Goal: Task Accomplishment & Management: Manage account settings

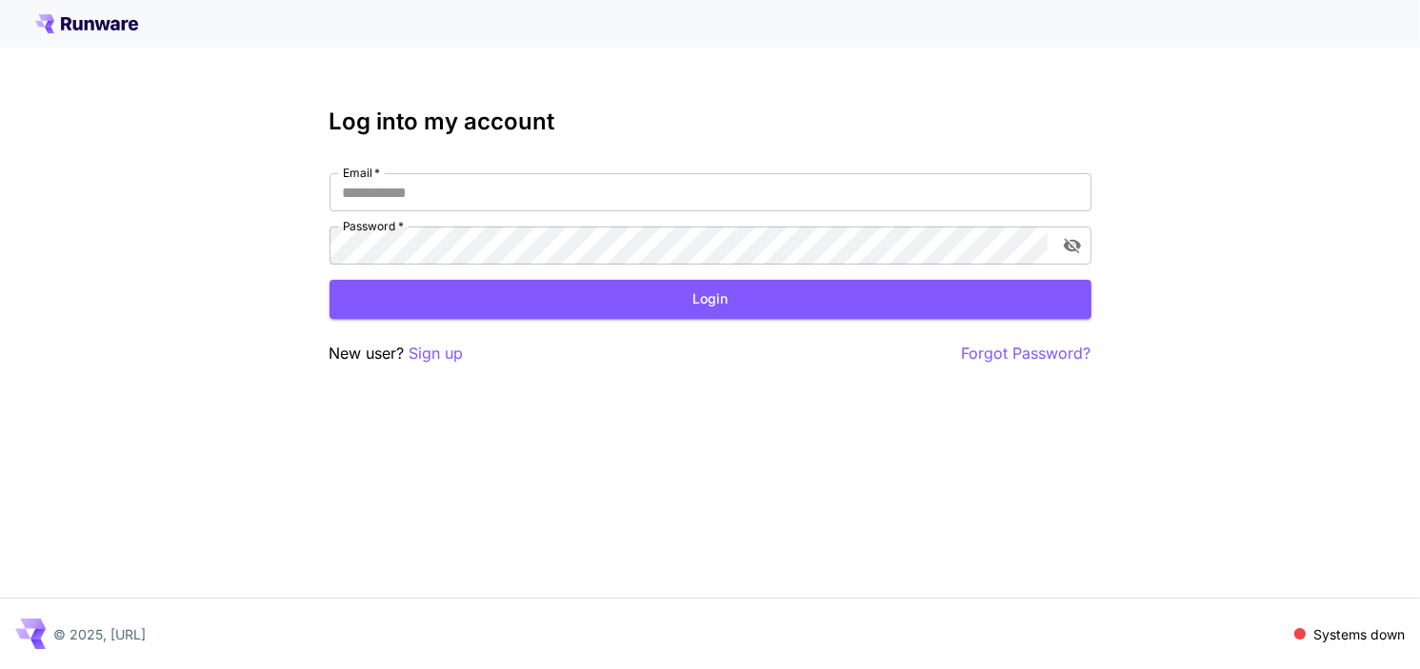
click at [109, 26] on icon at bounding box center [102, 25] width 15 height 10
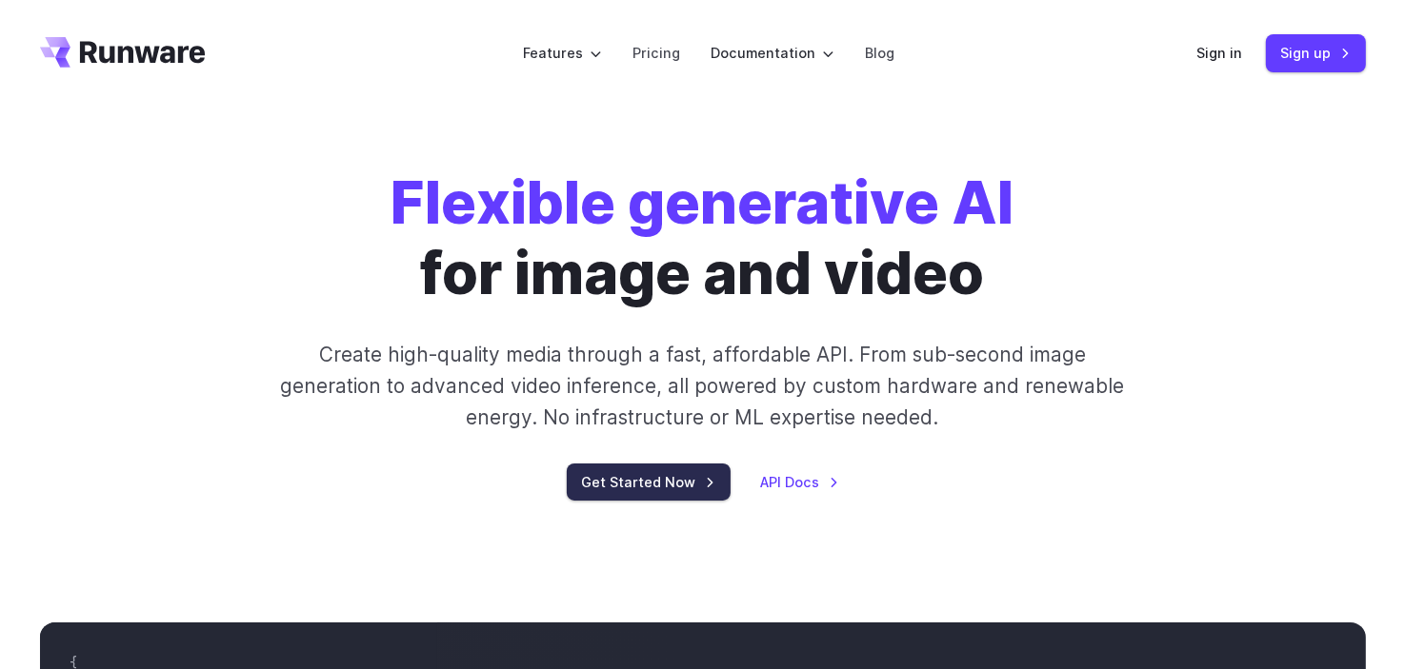
click at [652, 487] on link "Get Started Now" at bounding box center [649, 482] width 164 height 37
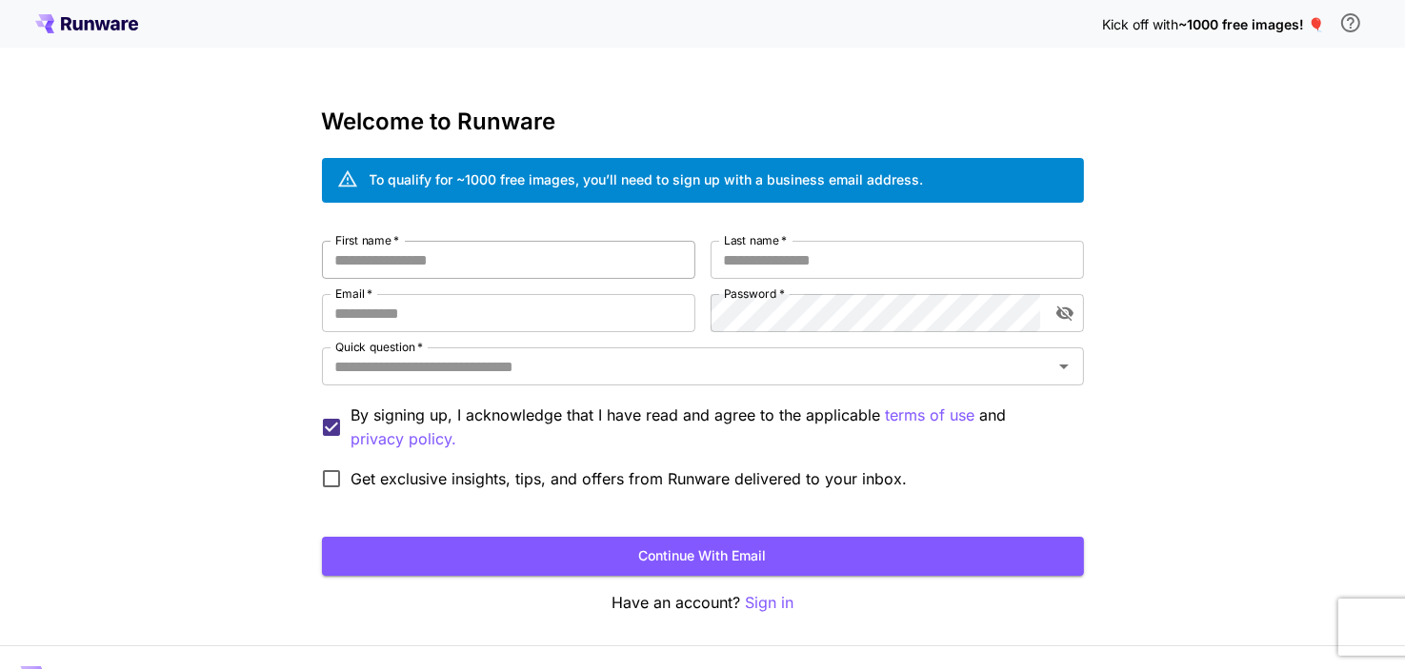
click at [487, 273] on input "First name   *" at bounding box center [508, 260] width 373 height 38
type input "****"
click at [781, 261] on input "Last name   *" at bounding box center [896, 260] width 373 height 38
type input "***"
click at [489, 323] on input "Email   *" at bounding box center [508, 313] width 373 height 38
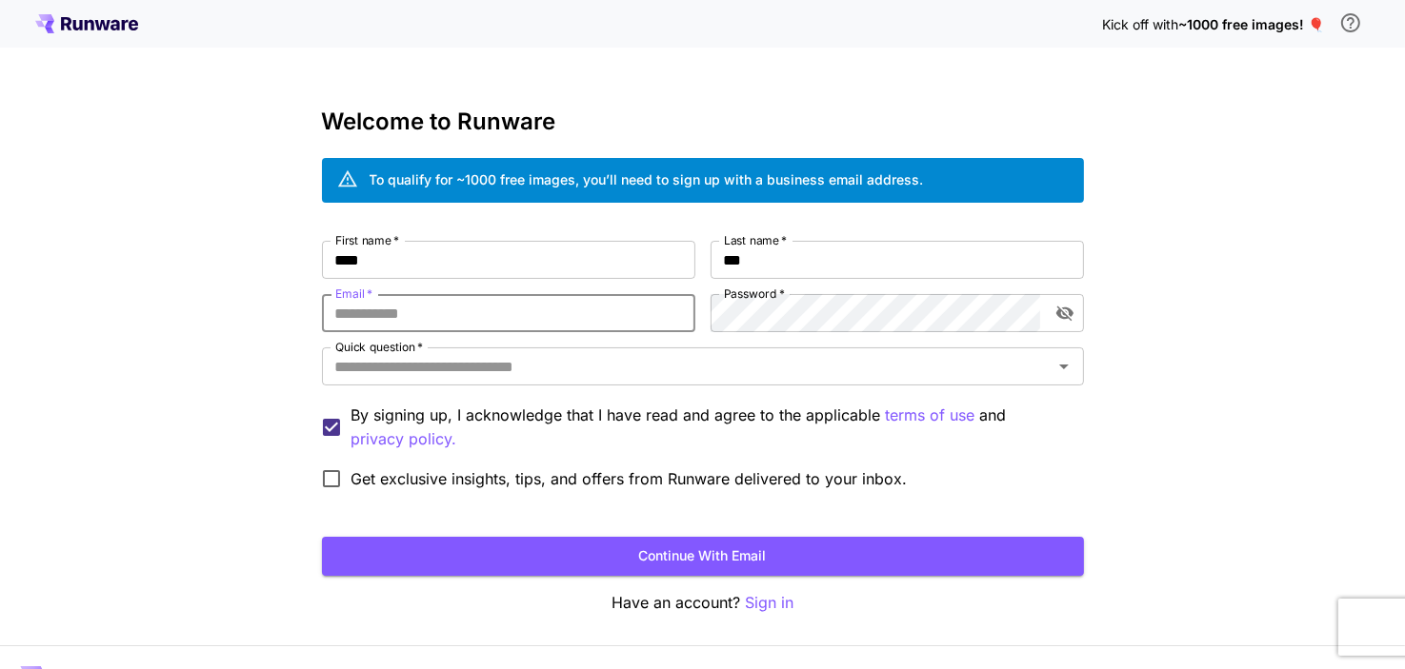
paste input "**********"
type input "**********"
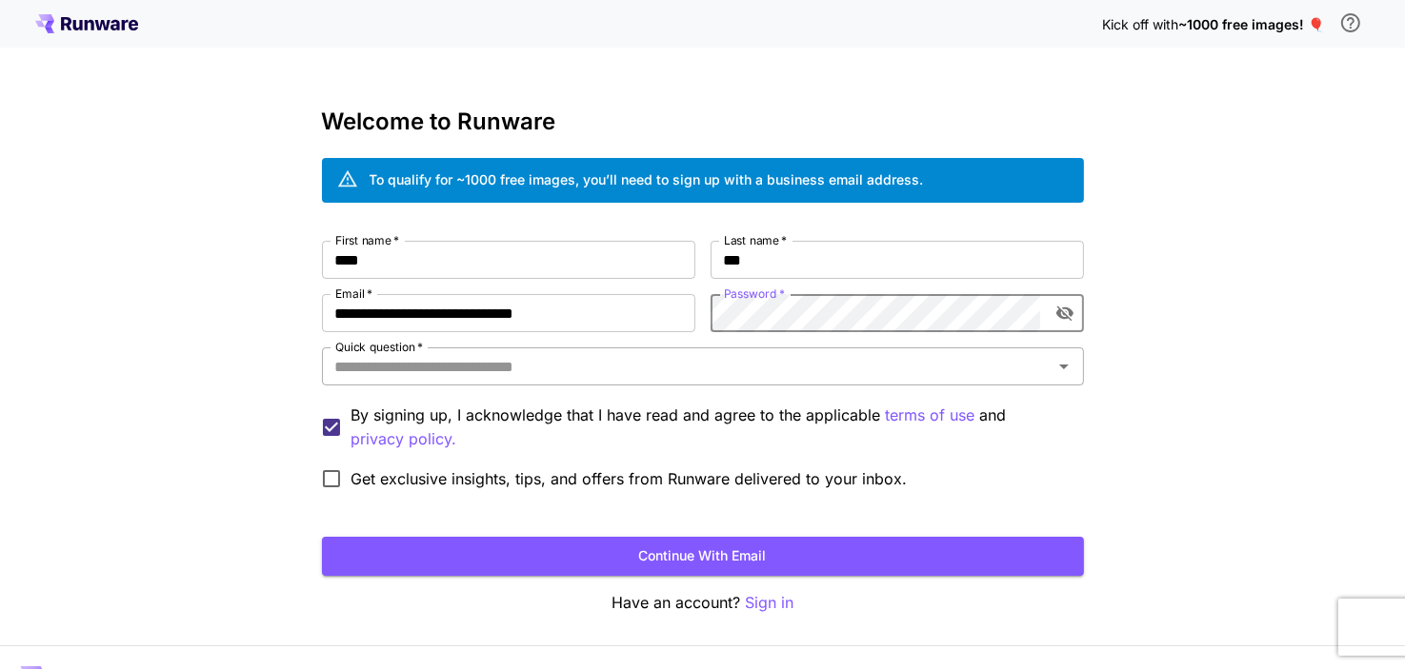
click at [701, 376] on input "Quick question   *" at bounding box center [687, 366] width 719 height 27
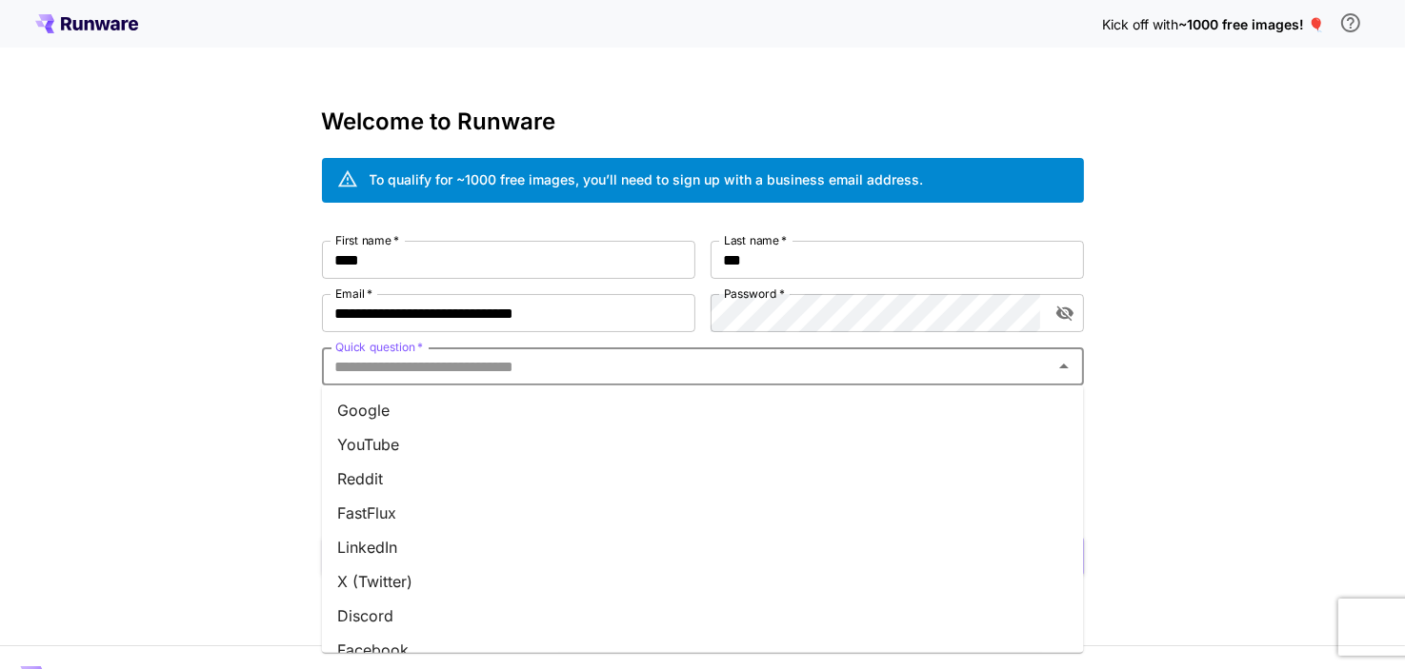
click at [418, 436] on li "YouTube" at bounding box center [703, 445] width 762 height 34
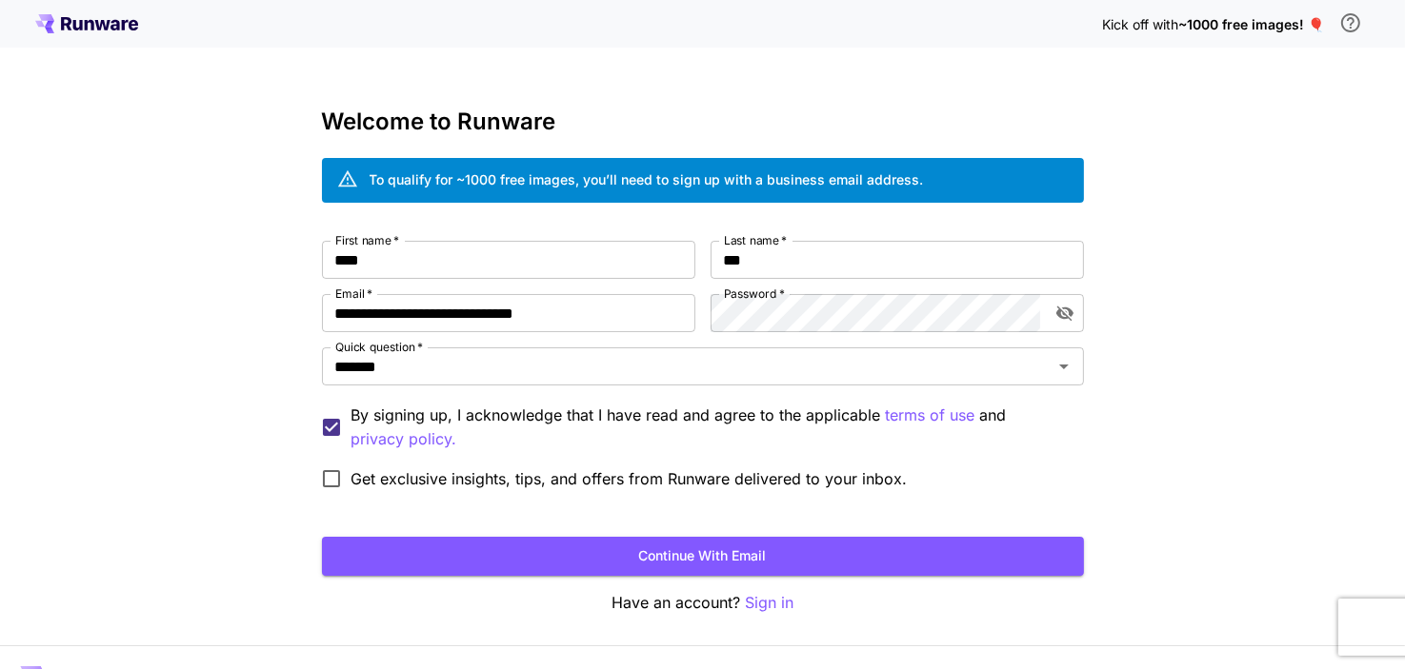
click at [568, 475] on span "Get exclusive insights, tips, and offers from Runware delivered to your inbox." at bounding box center [629, 479] width 556 height 23
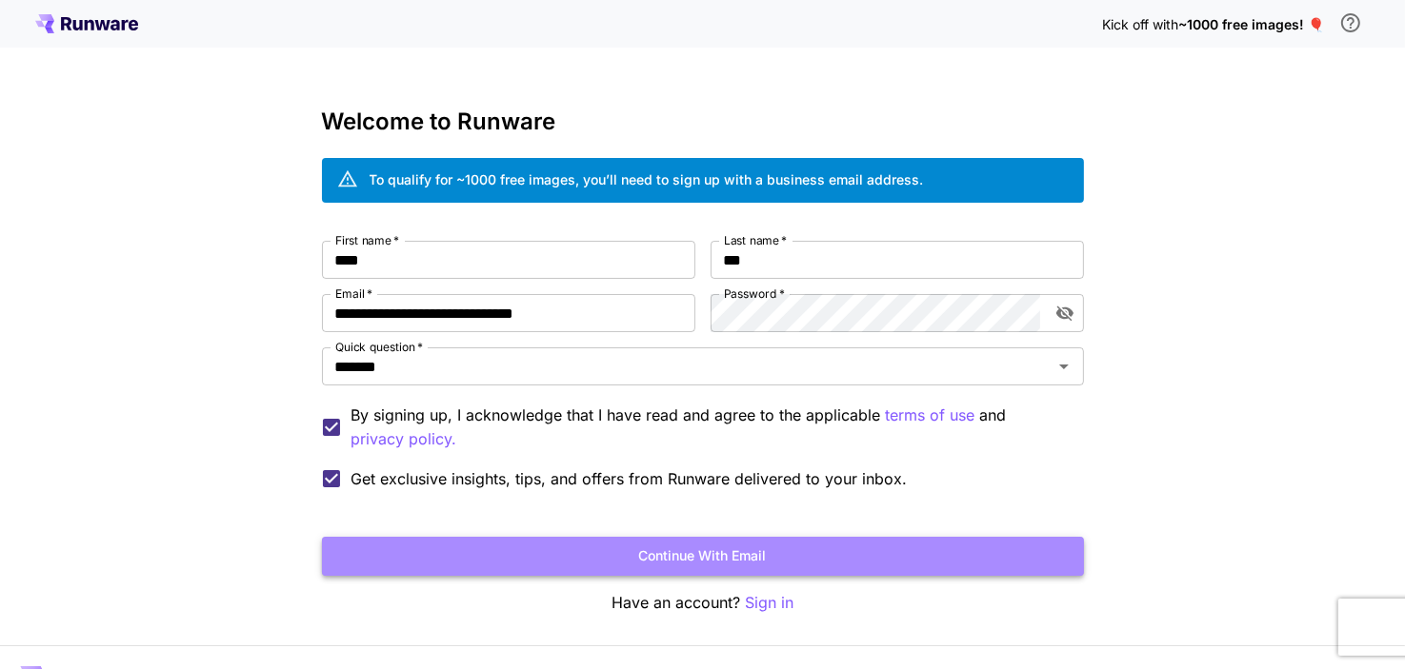
click at [638, 552] on button "Continue with email" at bounding box center [703, 556] width 762 height 39
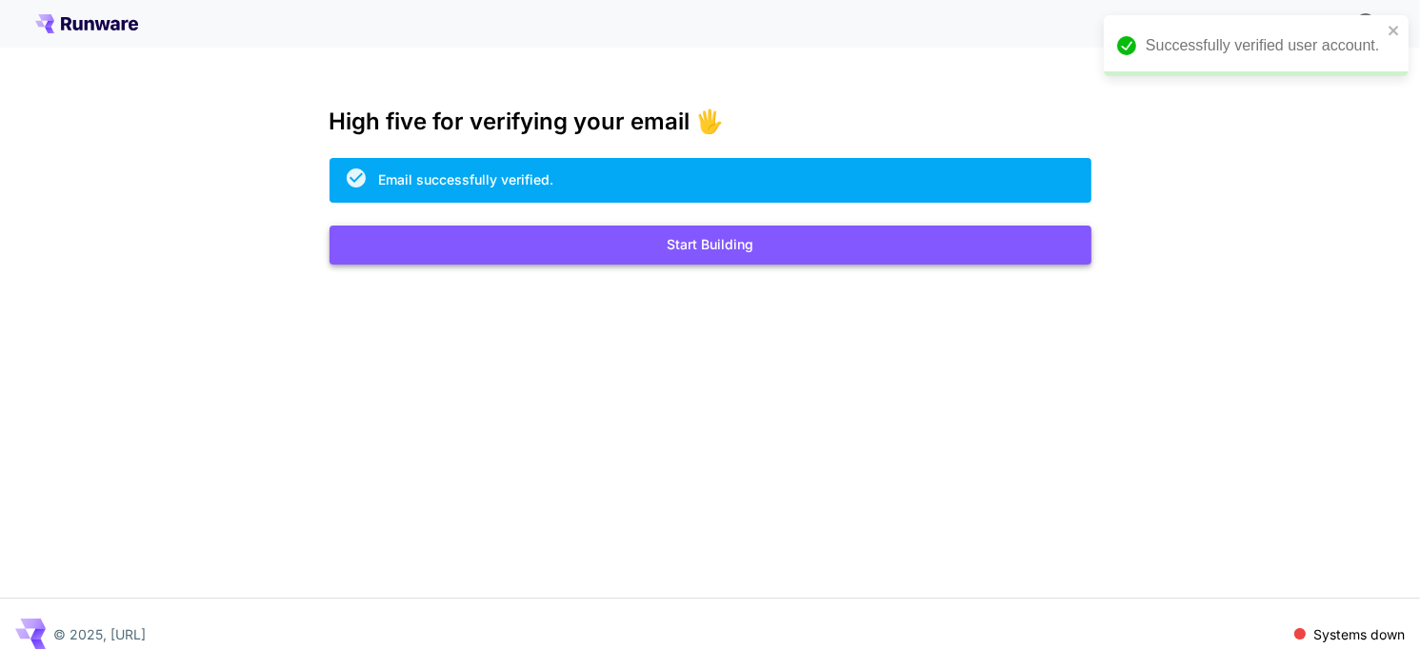
click at [676, 252] on button "Start Building" at bounding box center [710, 245] width 762 height 39
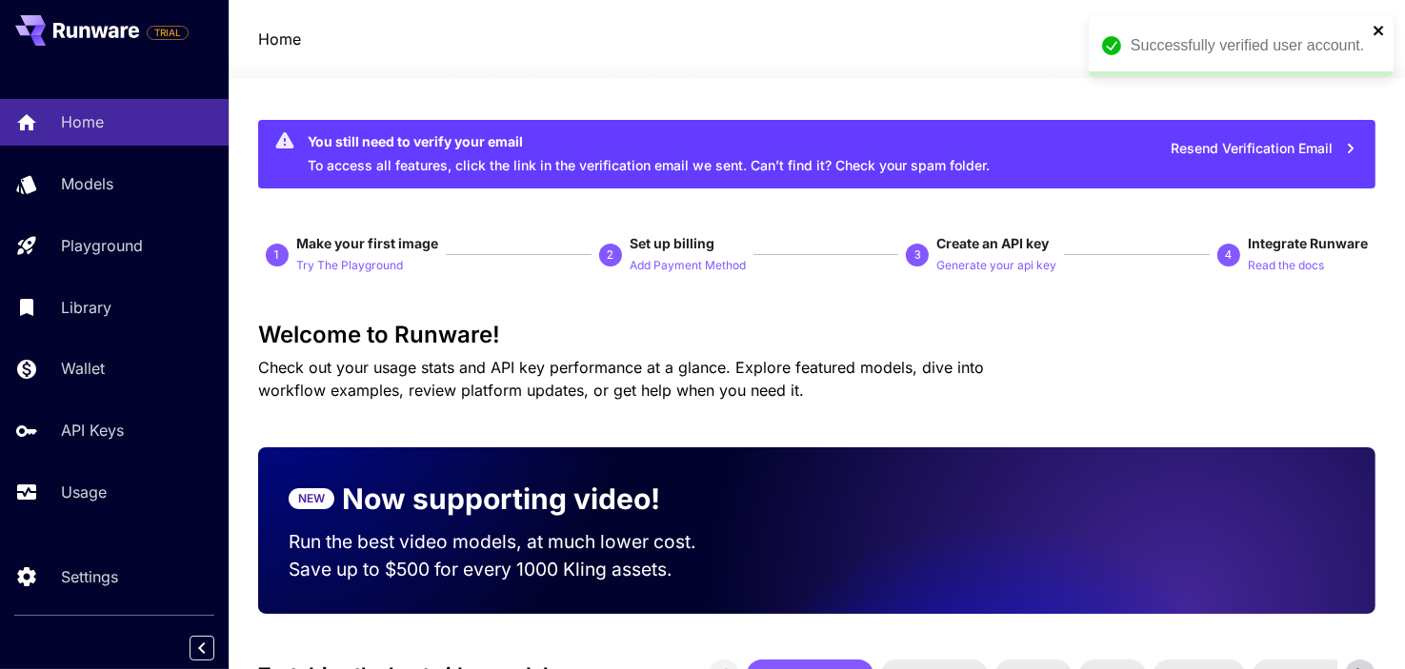
click at [1379, 32] on icon "close" at bounding box center [1378, 31] width 10 height 10
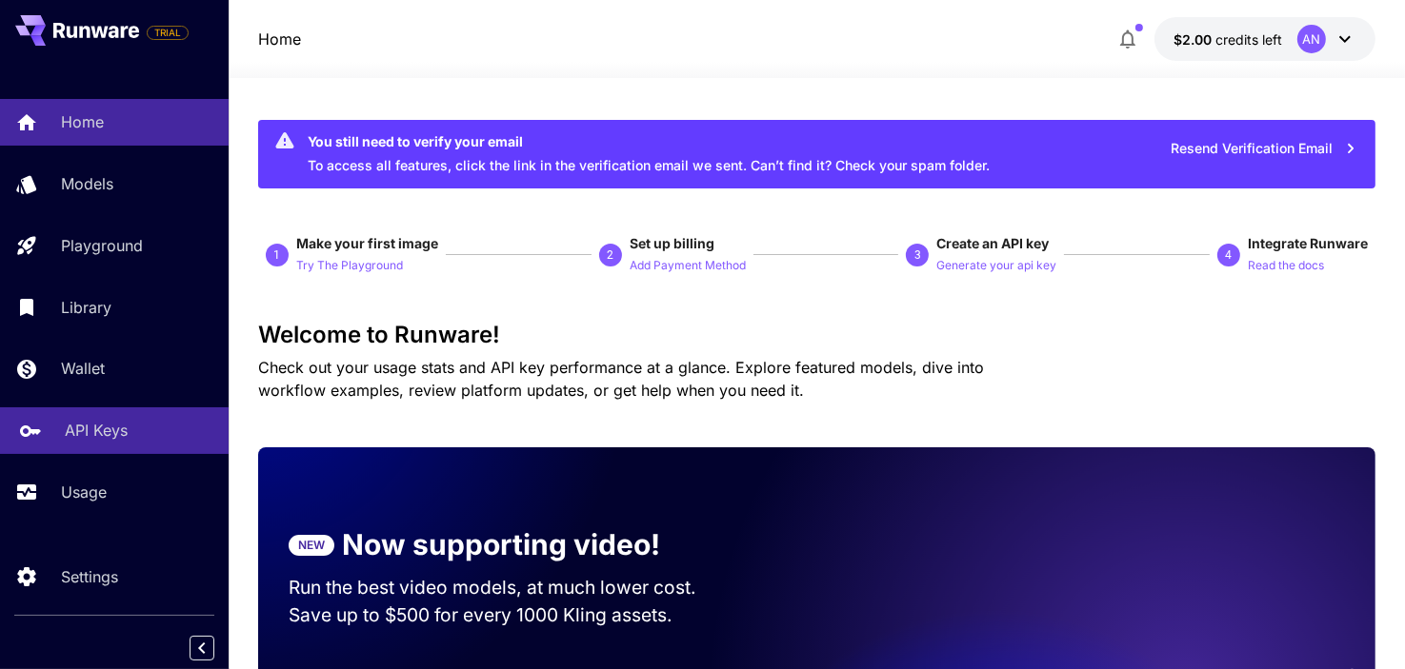
click at [105, 441] on p "API Keys" at bounding box center [96, 430] width 63 height 23
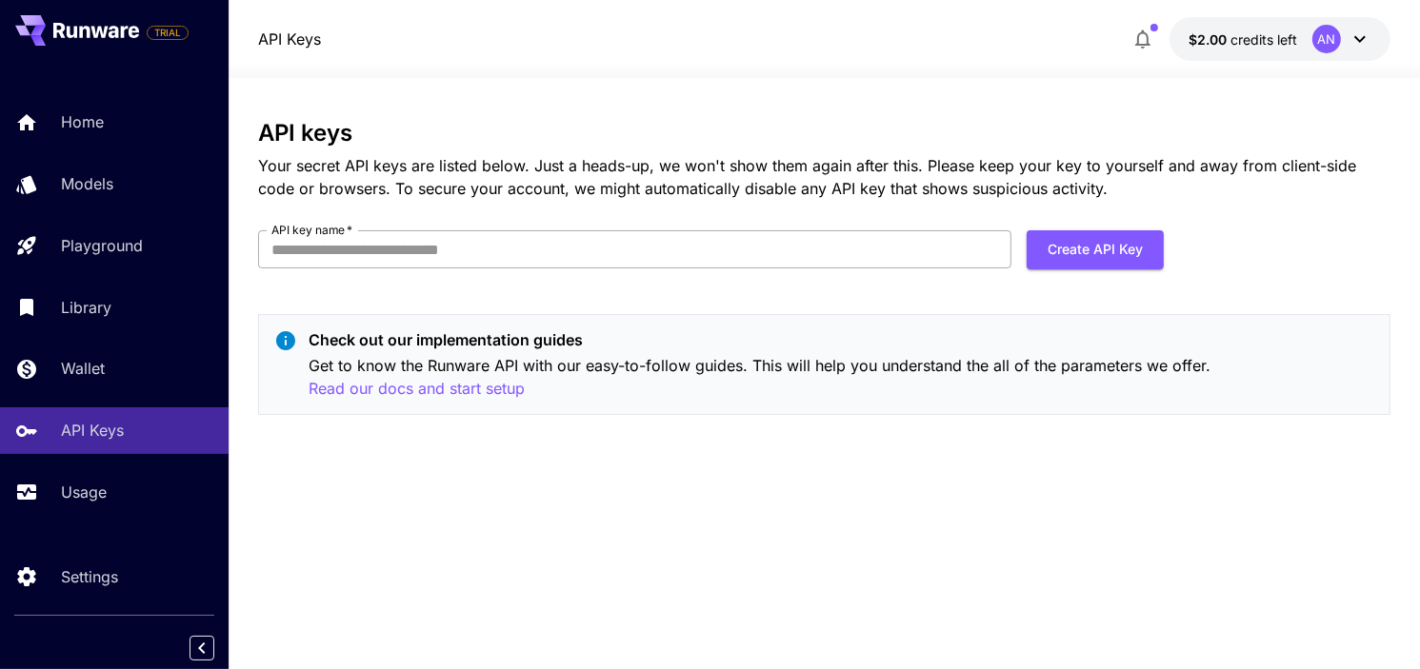
click at [568, 258] on input "API key name   *" at bounding box center [634, 249] width 753 height 38
click at [501, 240] on input "API key name   *" at bounding box center [634, 249] width 753 height 38
type input "****"
click at [1095, 262] on button "Create API Key" at bounding box center [1095, 249] width 137 height 39
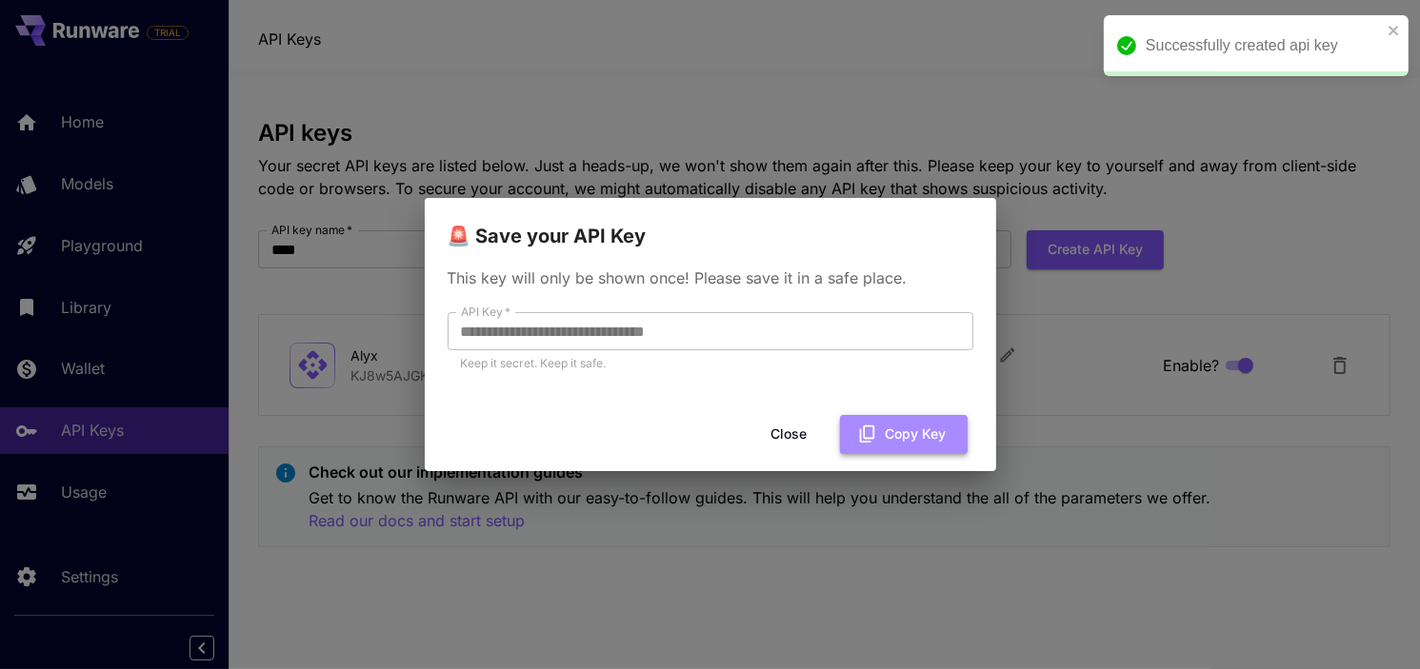
click at [891, 435] on button "Copy Key" at bounding box center [904, 434] width 128 height 39
click at [1393, 30] on icon "close" at bounding box center [1393, 31] width 10 height 10
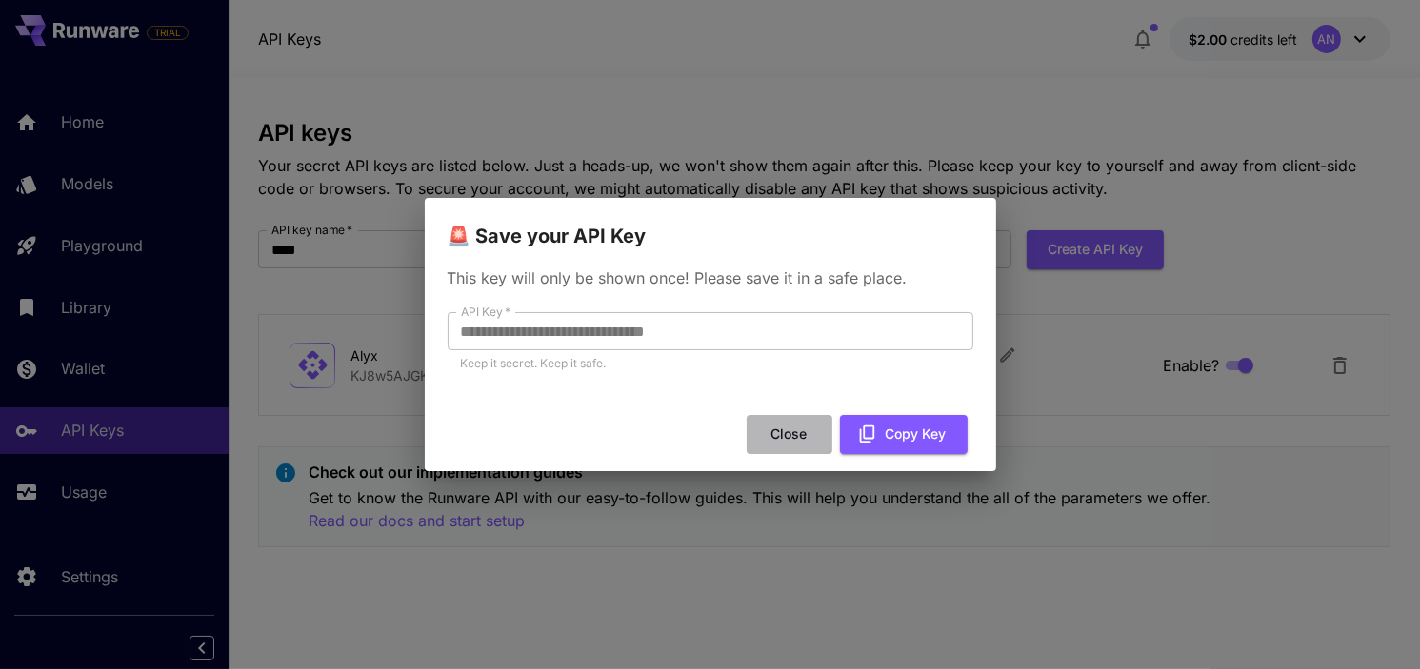
click at [806, 437] on button "Close" at bounding box center [790, 434] width 86 height 39
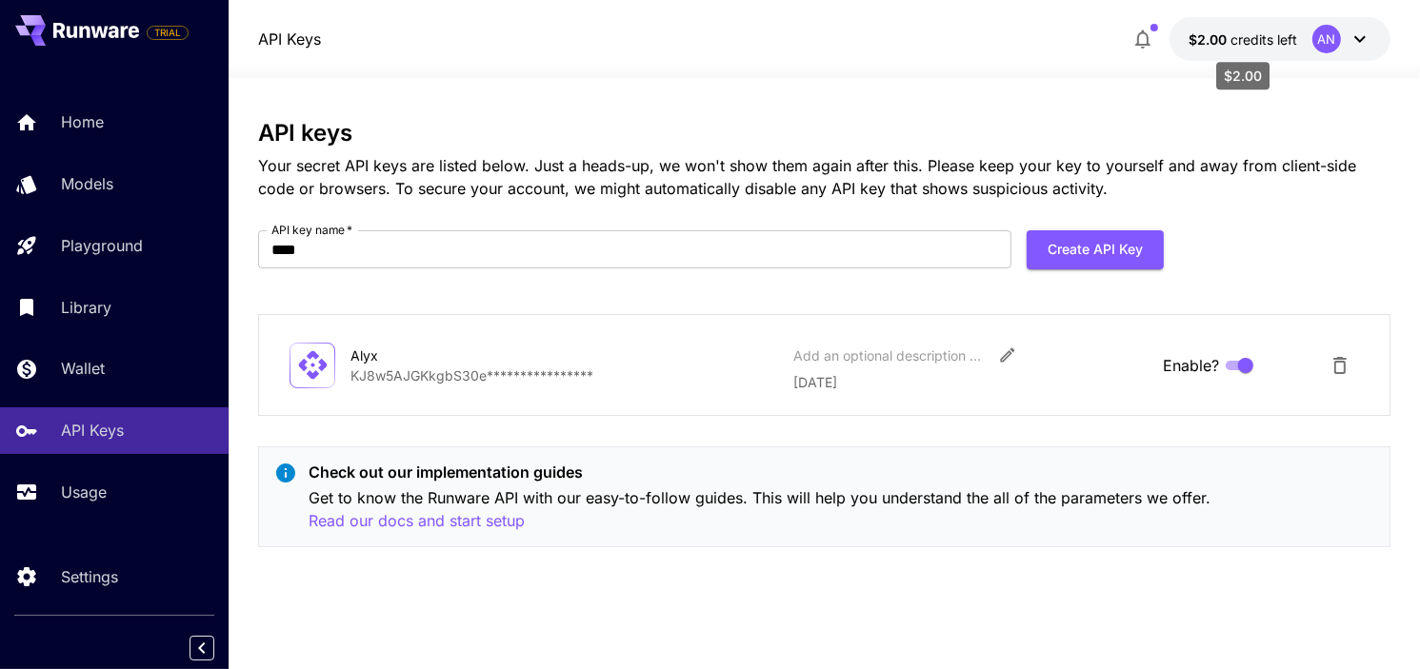
click at [1267, 37] on span "credits left" at bounding box center [1263, 39] width 67 height 16
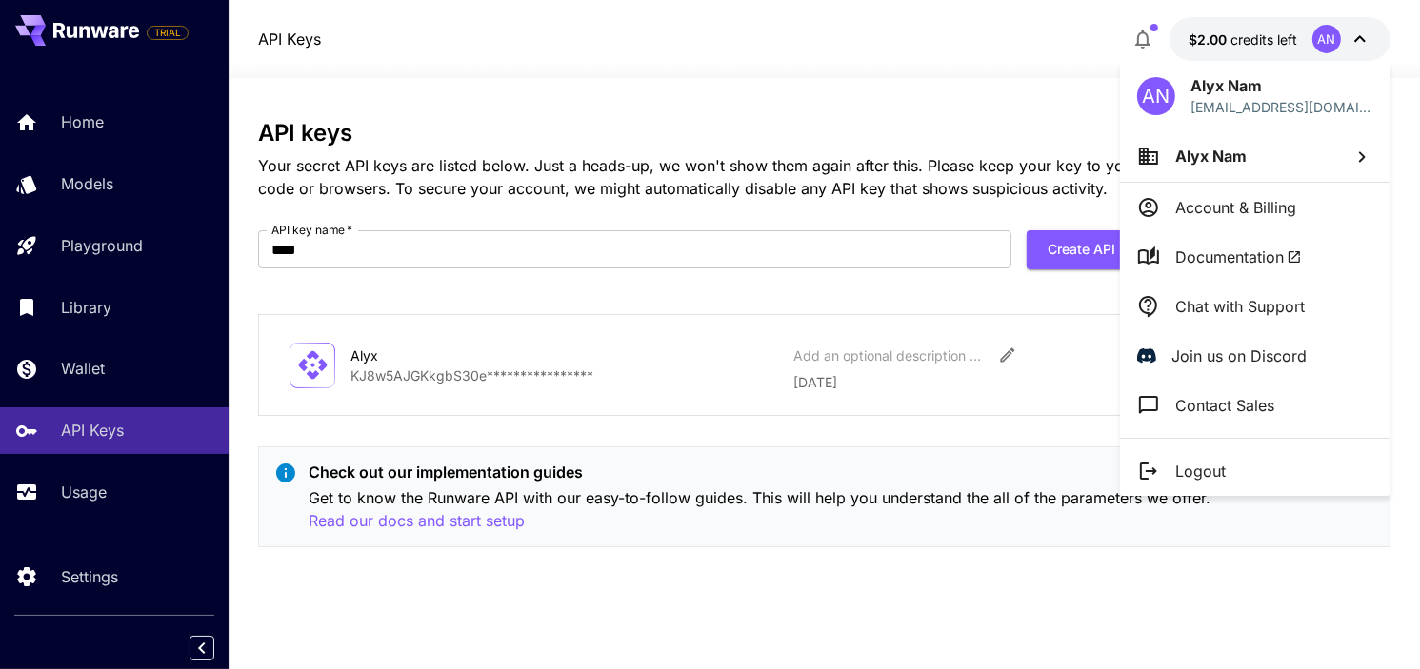
click at [670, 478] on div at bounding box center [710, 334] width 1420 height 669
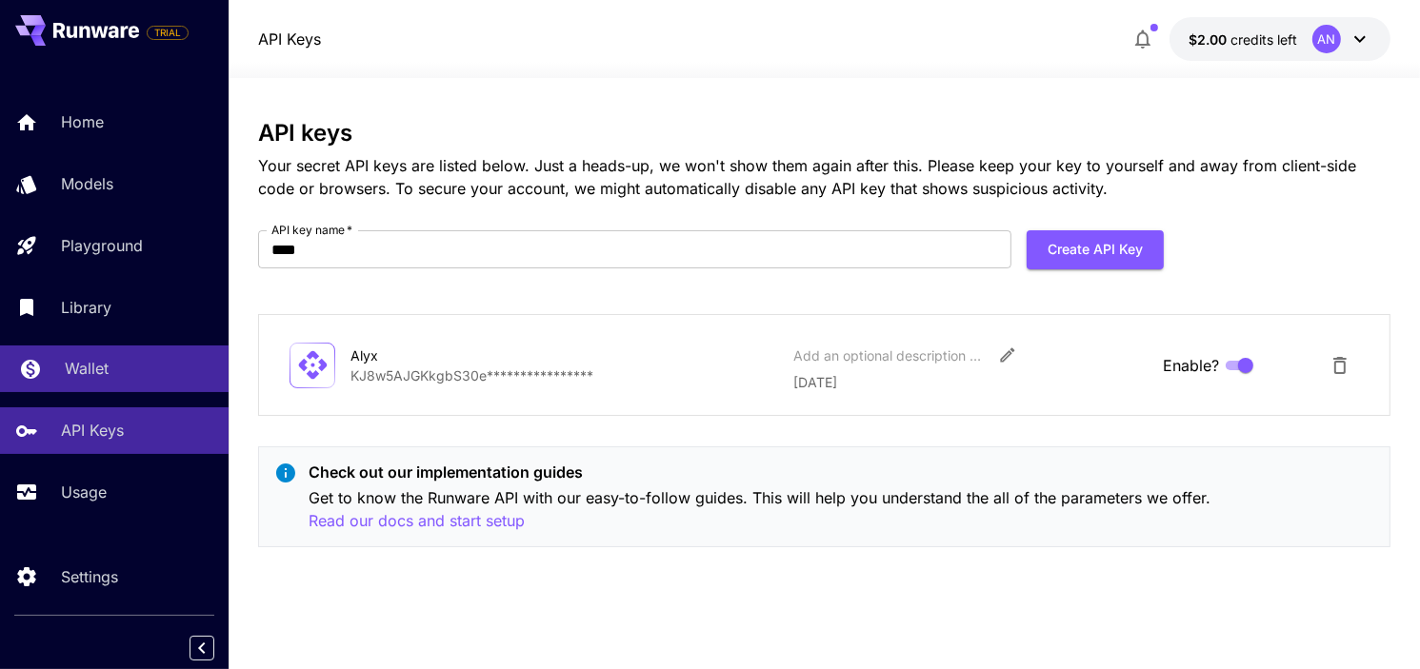
click at [109, 369] on div "Wallet" at bounding box center [139, 368] width 149 height 23
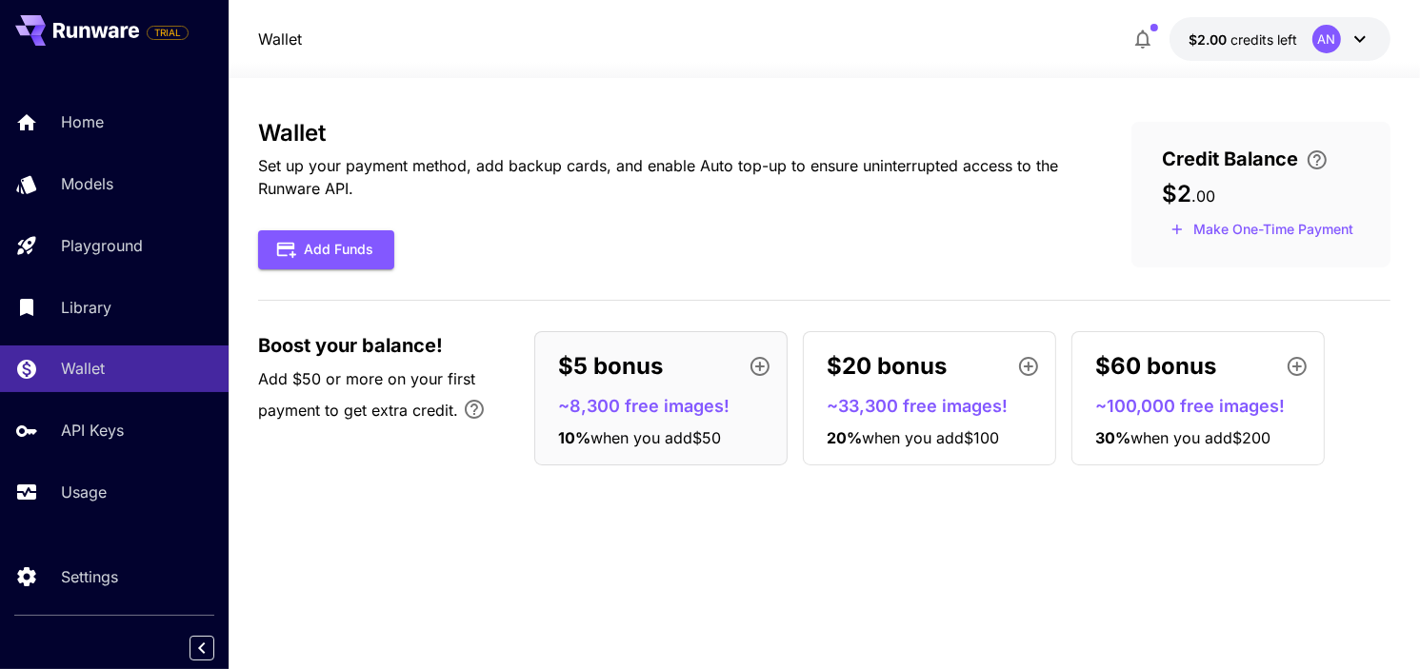
drag, startPoint x: 1100, startPoint y: 149, endPoint x: 982, endPoint y: 130, distance: 119.5
click at [1100, 149] on div "Wallet Set up your payment method, add backup cards, and enable Auto top-up to …" at bounding box center [823, 195] width 1131 height 150
click at [1213, 34] on span "$2.00" at bounding box center [1209, 39] width 42 height 16
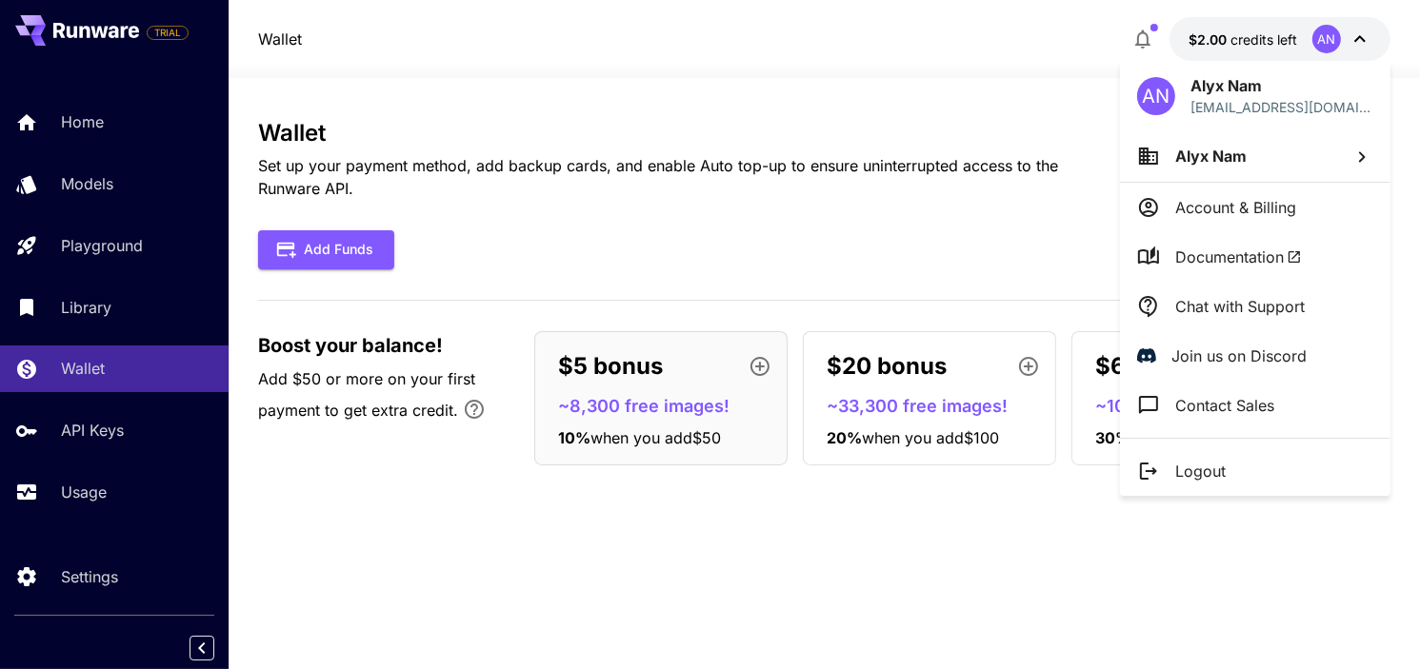
click at [1252, 213] on p "Account & Billing" at bounding box center [1235, 207] width 121 height 23
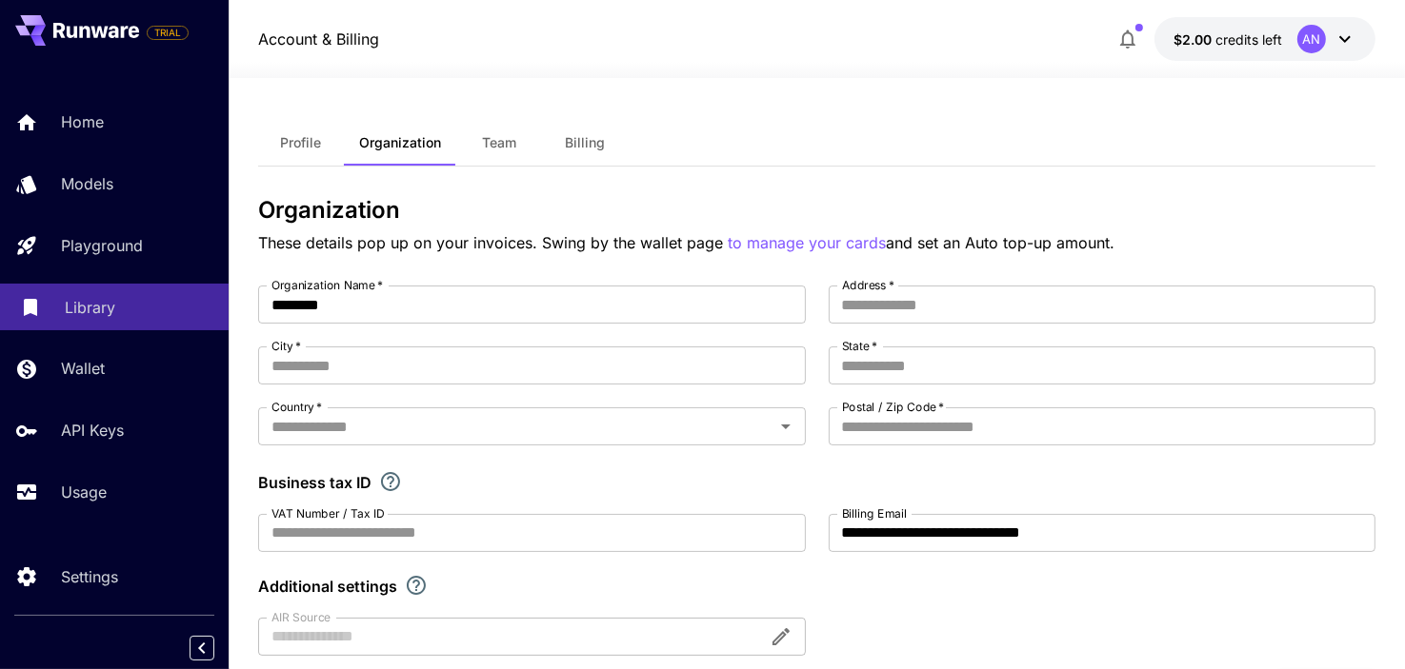
click at [118, 314] on div "Library" at bounding box center [139, 307] width 149 height 23
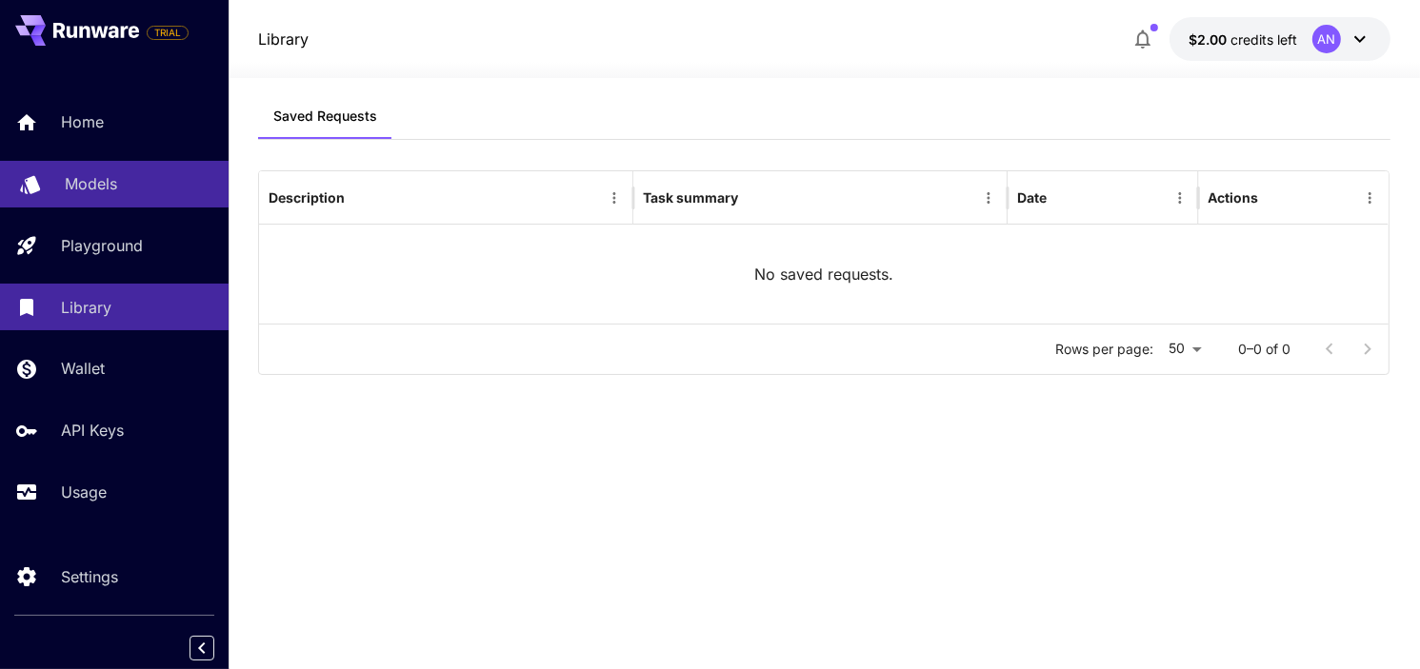
click at [116, 181] on div "Models" at bounding box center [139, 183] width 149 height 23
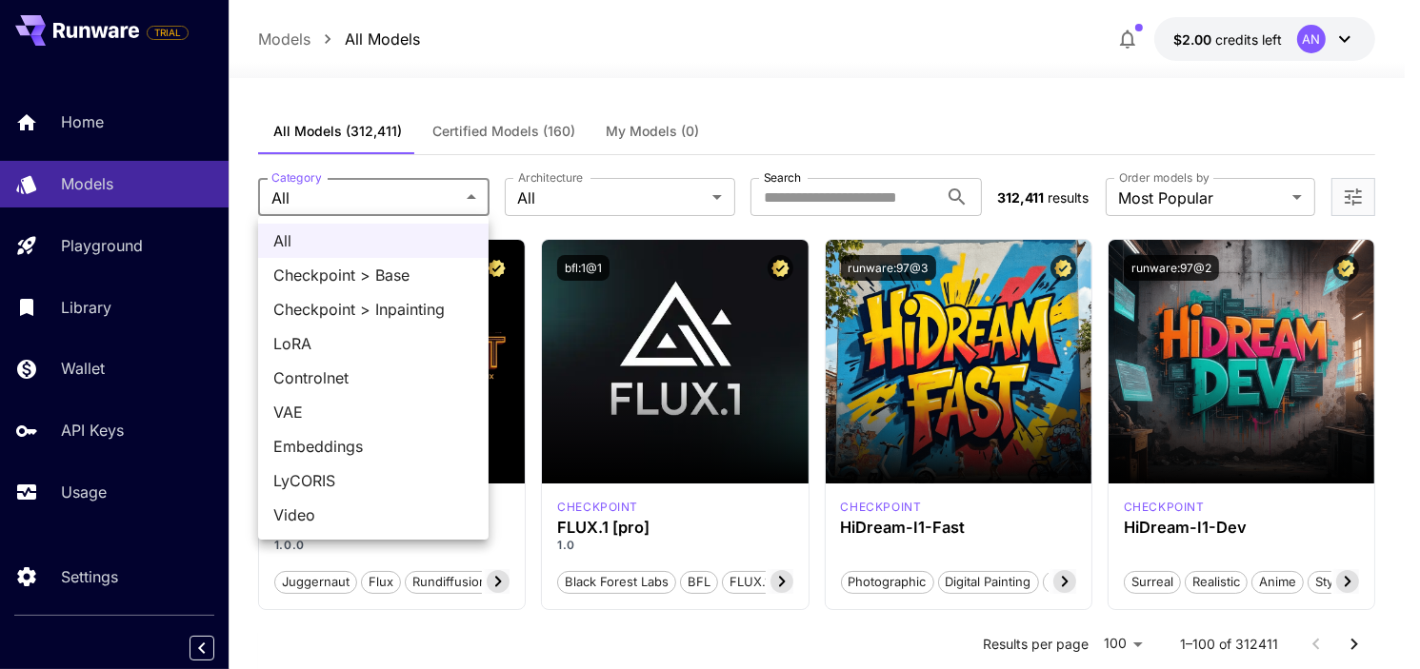
click at [540, 200] on div at bounding box center [710, 334] width 1420 height 669
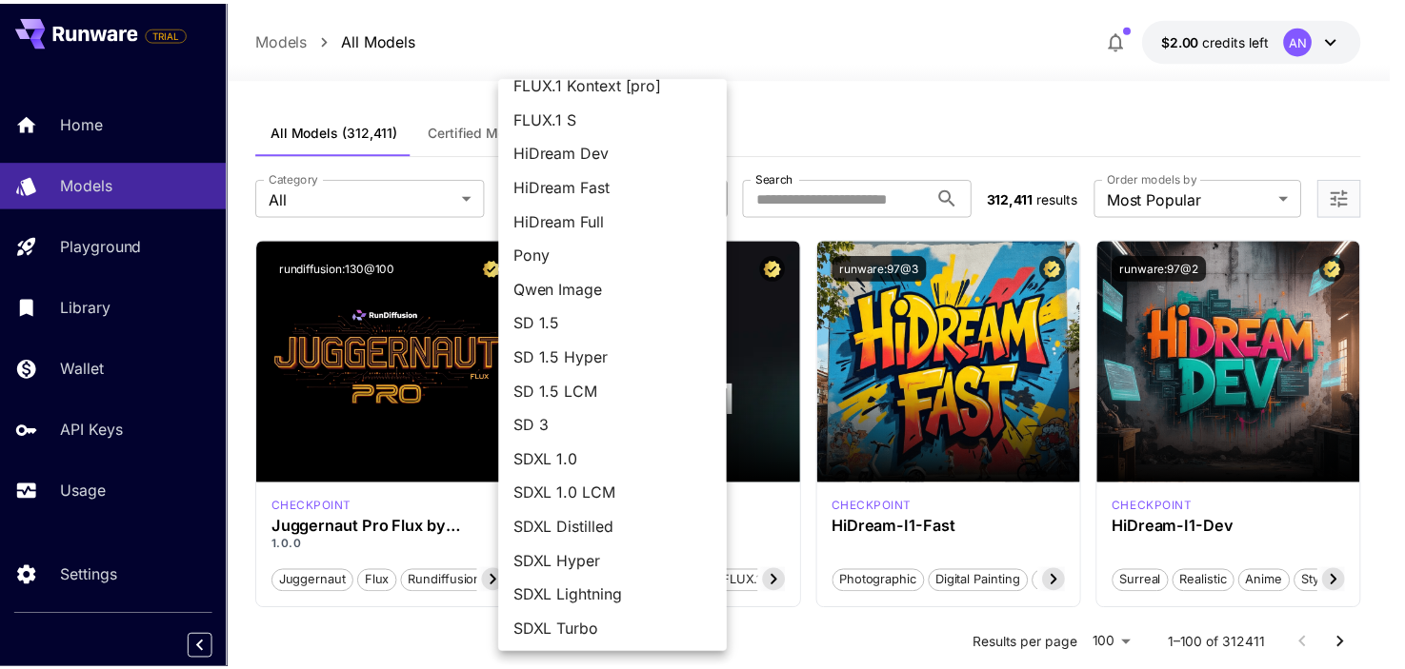
scroll to position [156, 0]
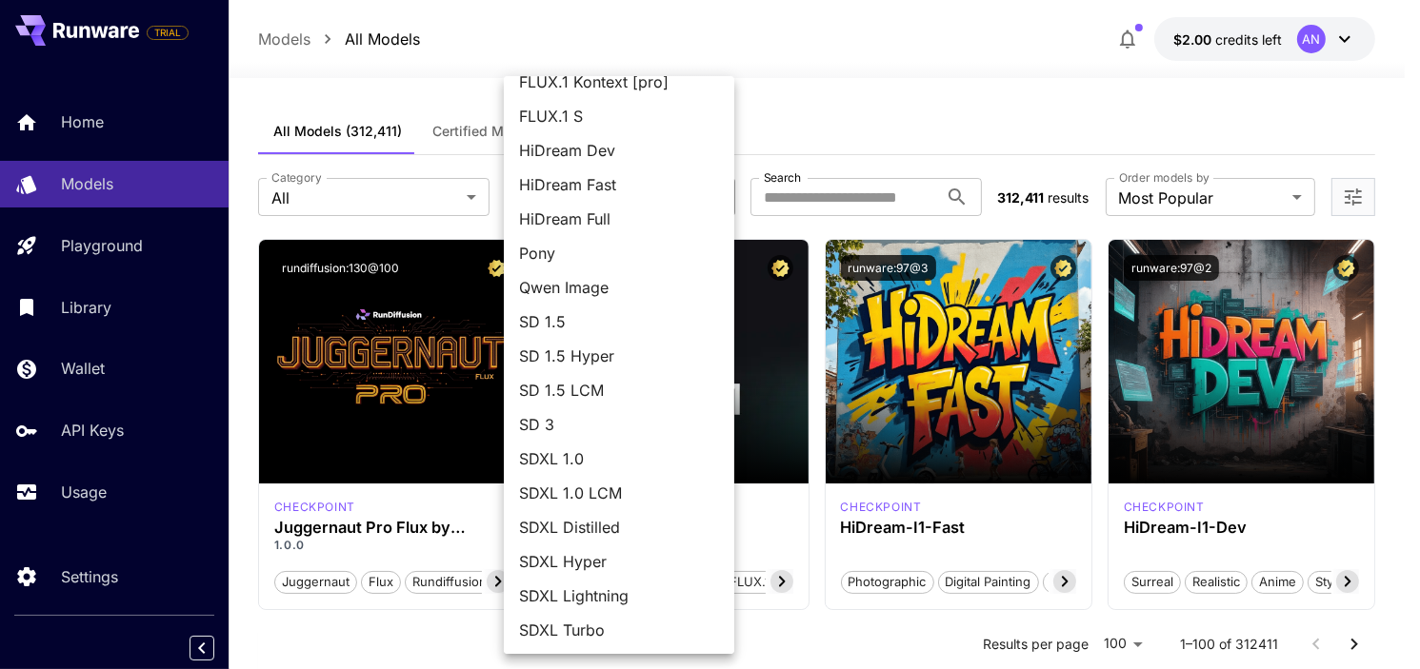
click at [855, 148] on div at bounding box center [710, 334] width 1420 height 669
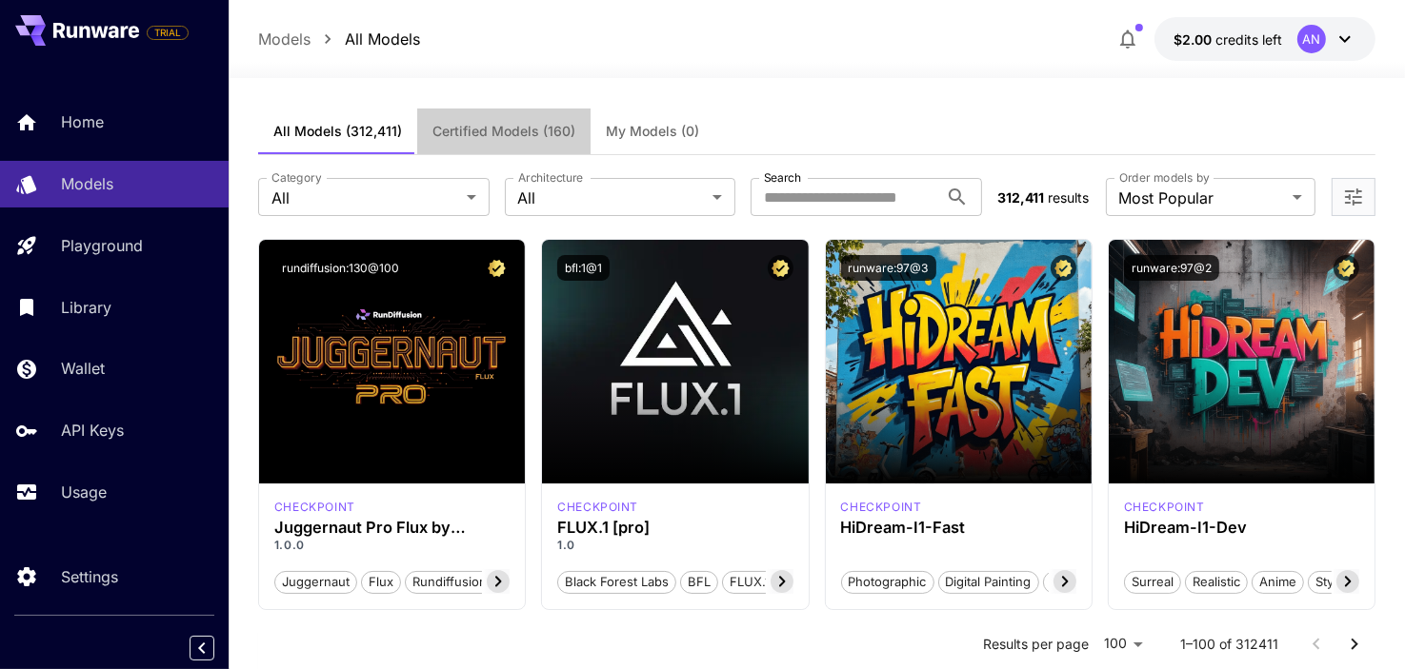
click at [549, 136] on span "Certified Models (160)" at bounding box center [503, 131] width 143 height 17
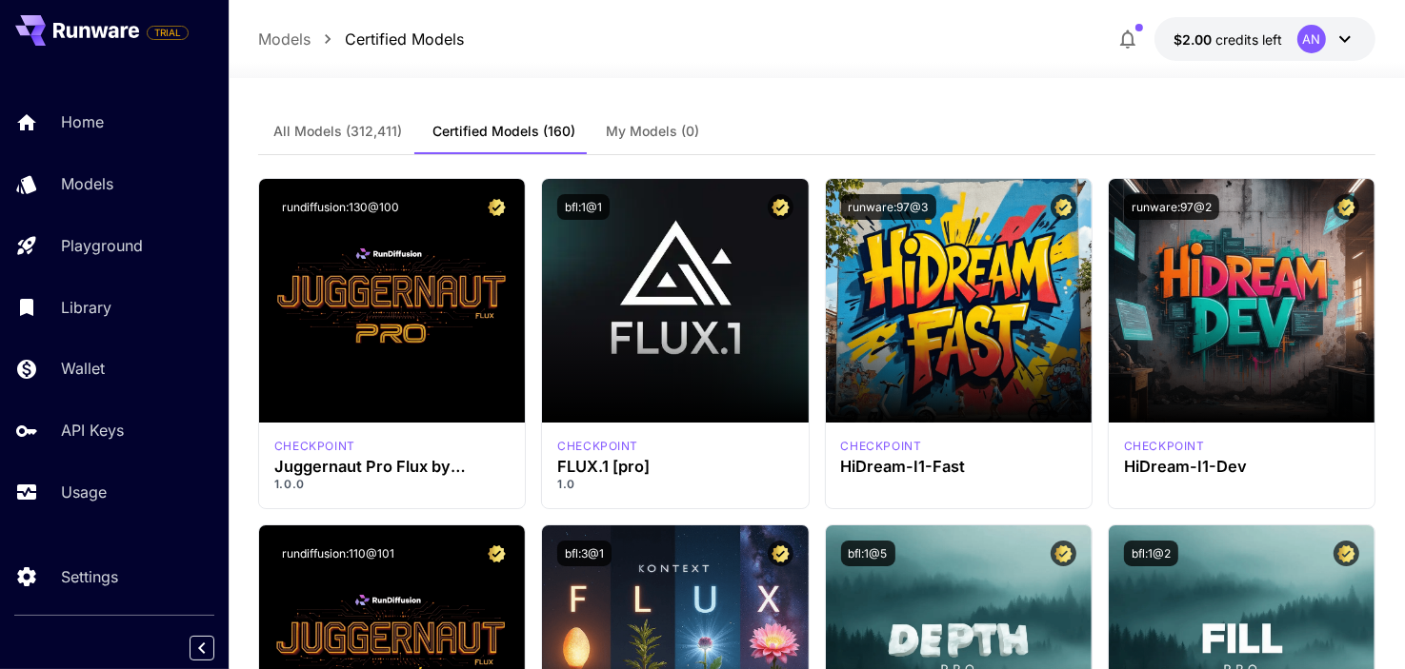
click at [387, 124] on span "All Models (312,411)" at bounding box center [337, 131] width 129 height 17
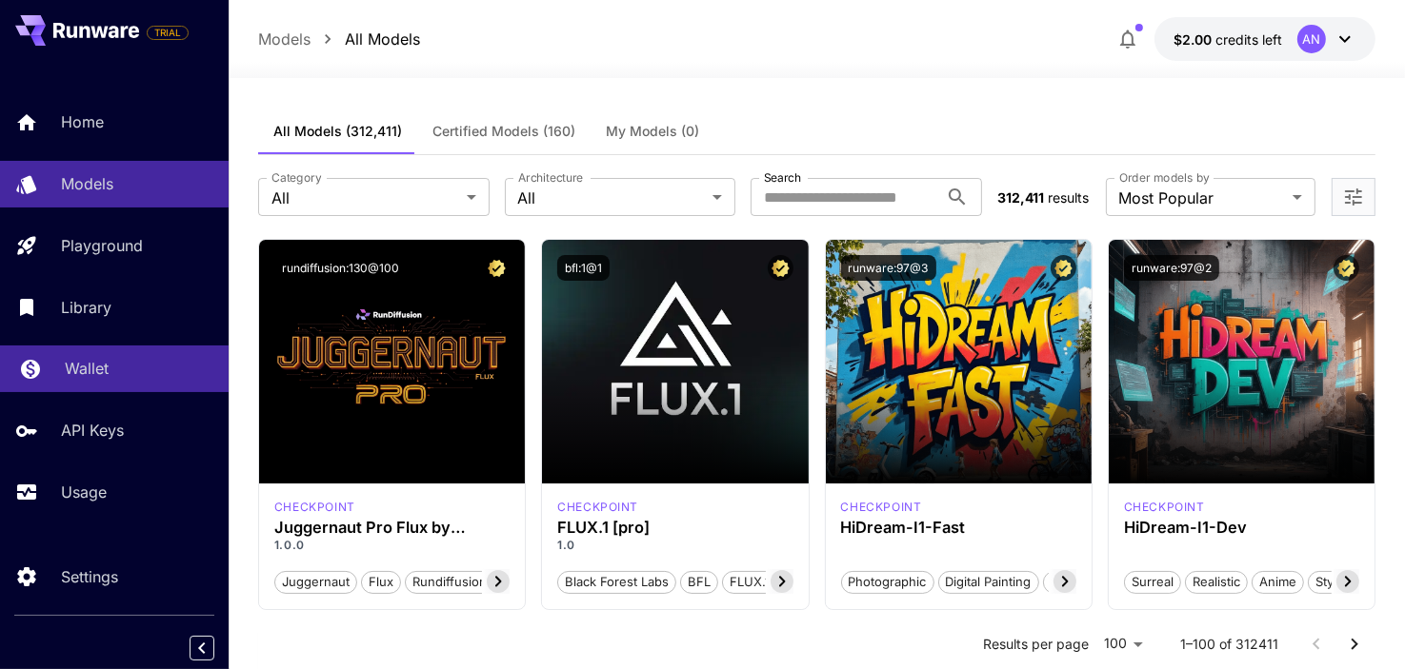
click at [123, 383] on link "Wallet" at bounding box center [114, 369] width 229 height 47
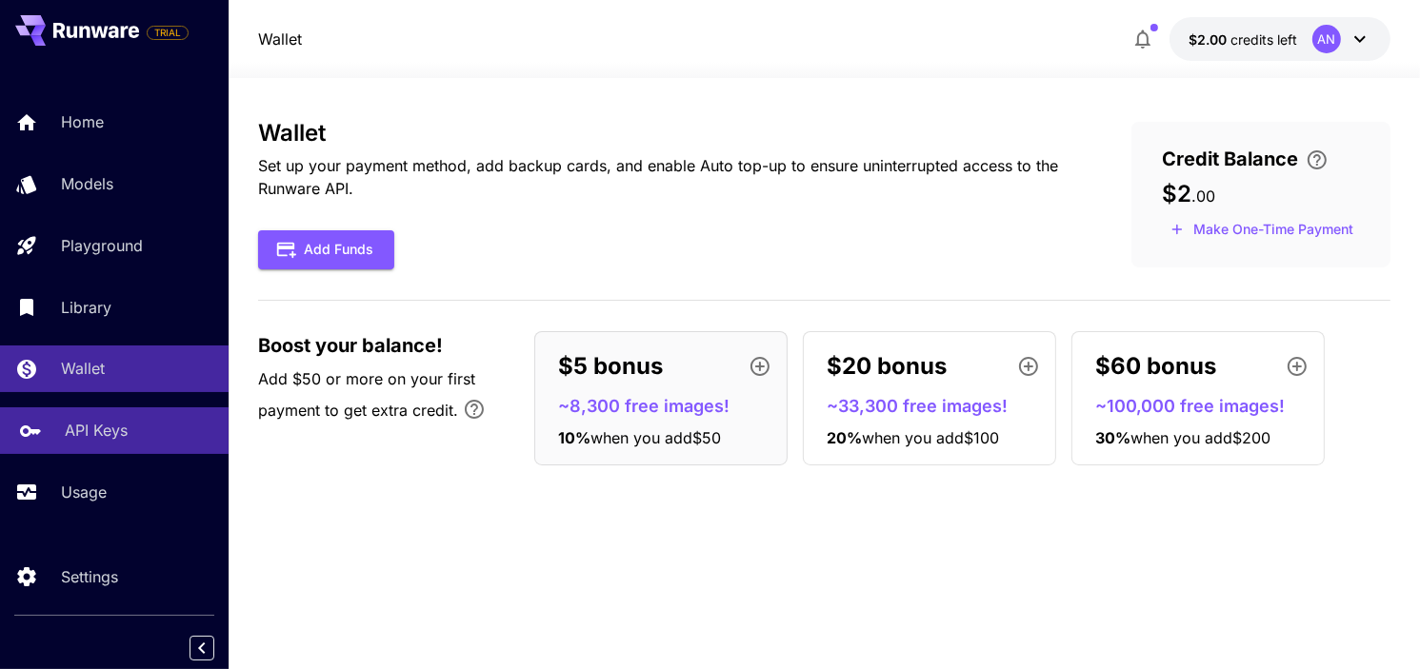
click at [131, 442] on div "API Keys" at bounding box center [139, 430] width 149 height 23
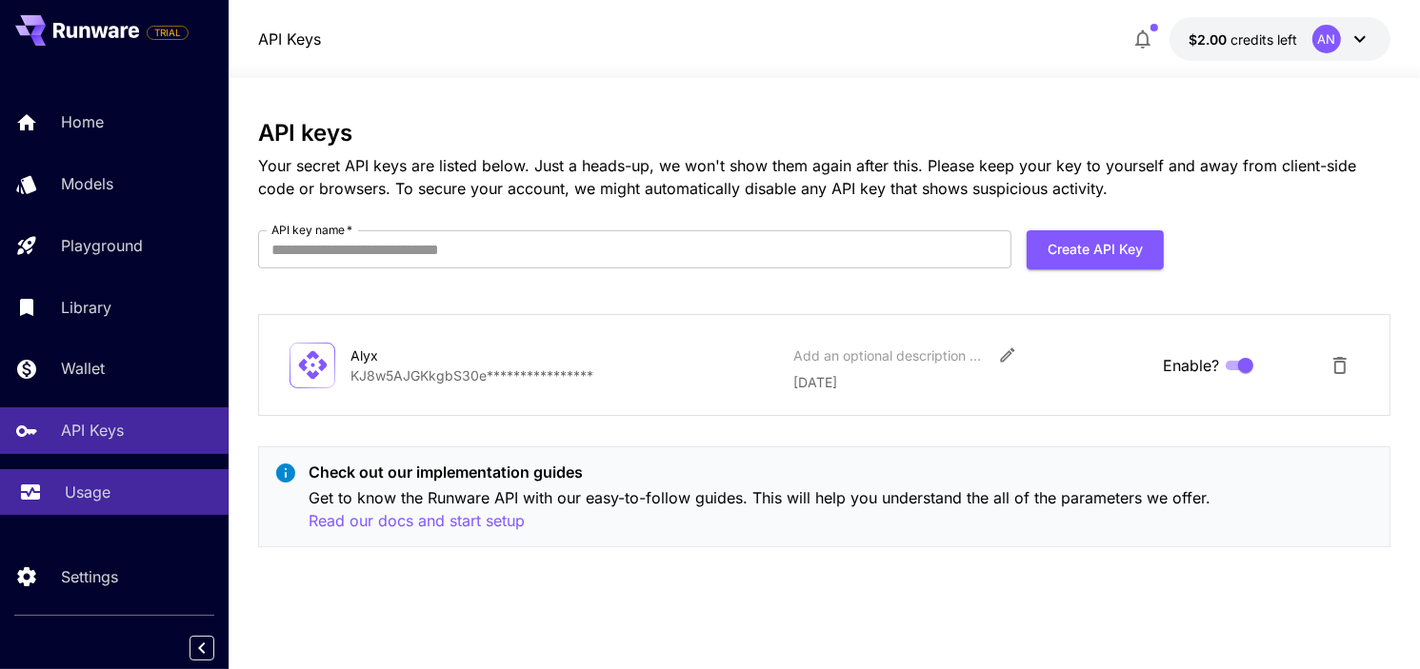
click at [128, 496] on div "Usage" at bounding box center [139, 492] width 149 height 23
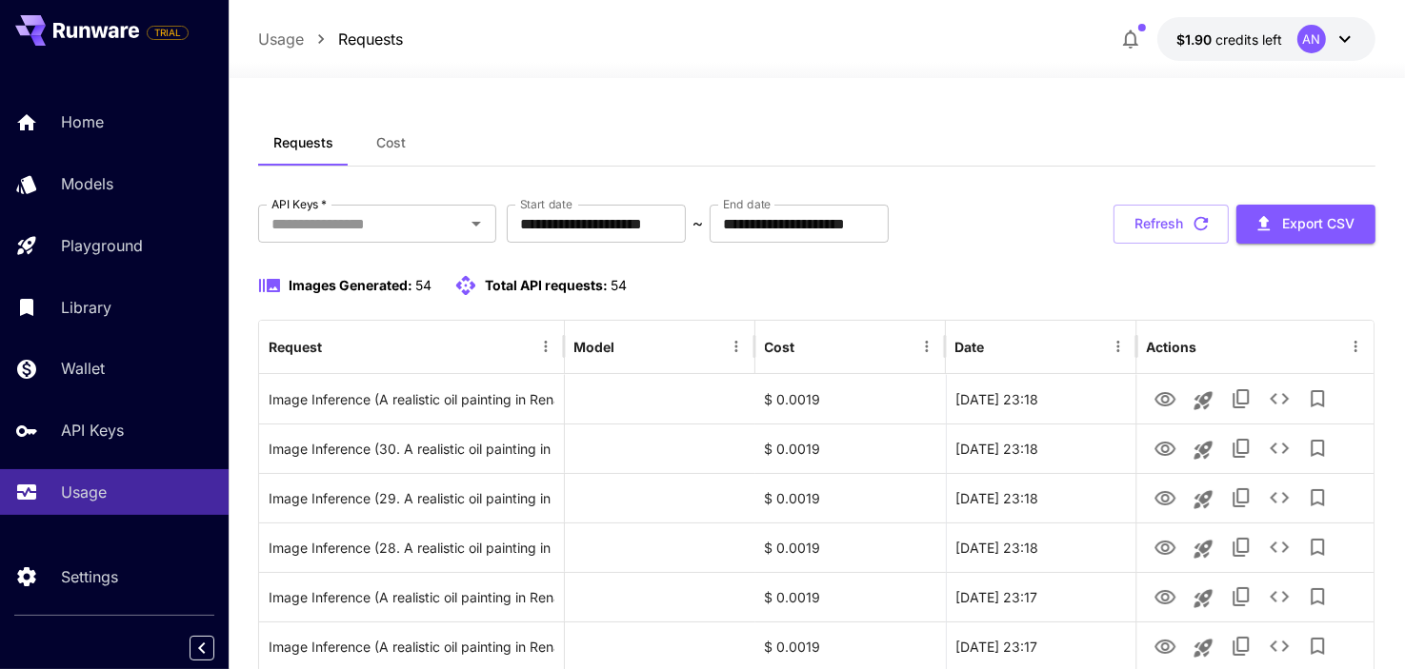
click at [754, 296] on div "Images Generated: 54 Total API requests: 54" at bounding box center [816, 285] width 1117 height 23
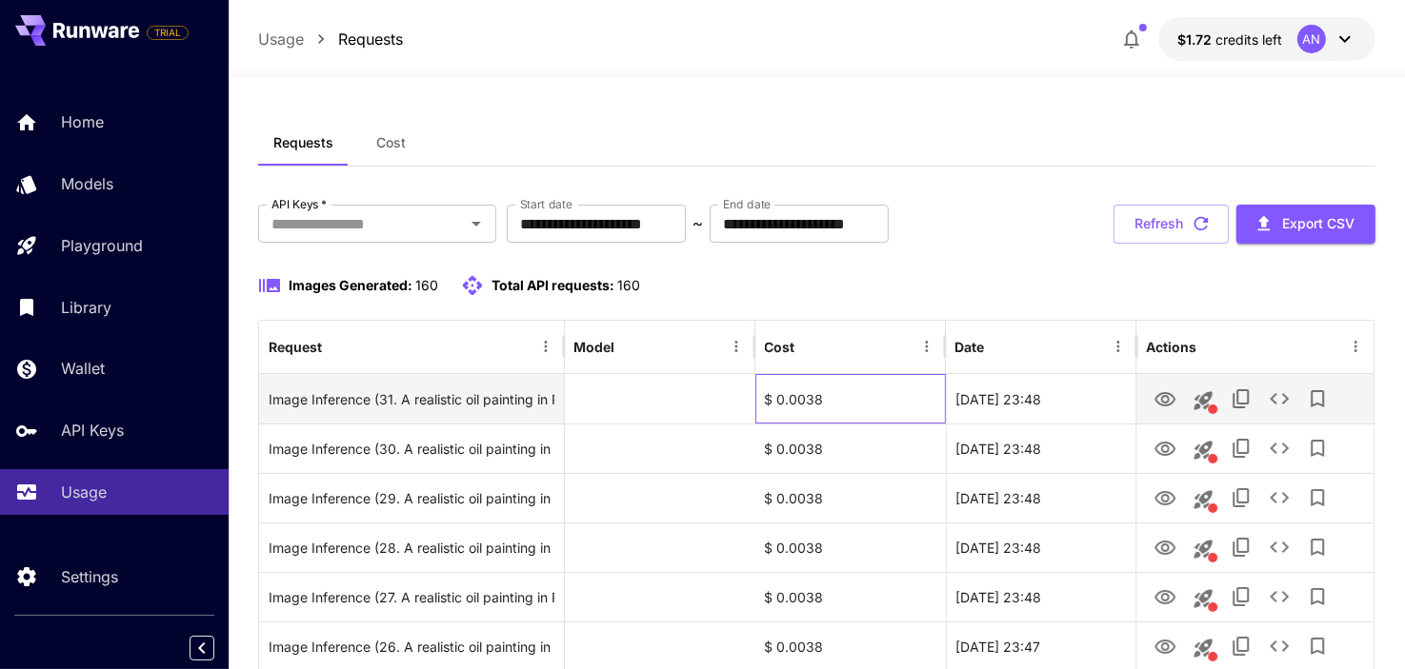
click at [819, 398] on div "$ 0.0038" at bounding box center [850, 399] width 190 height 50
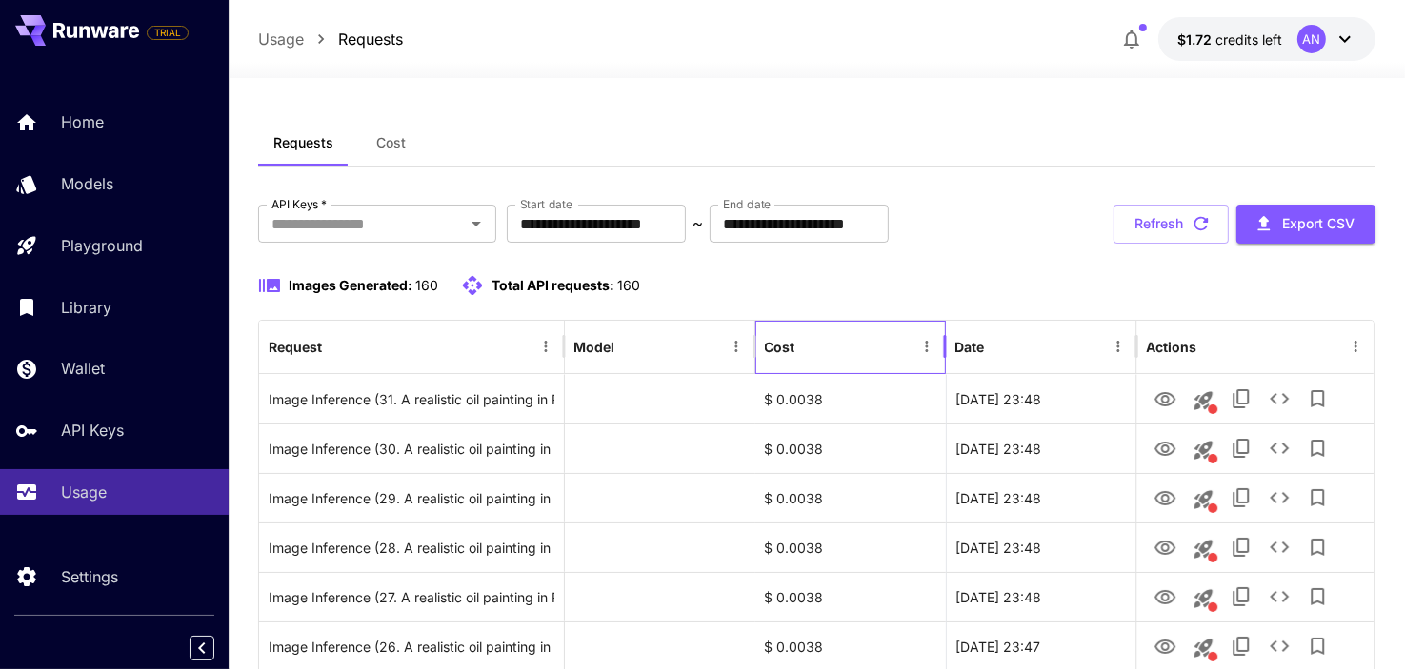
click at [857, 323] on div "Cost" at bounding box center [839, 347] width 149 height 52
click at [873, 339] on div "Cost" at bounding box center [839, 347] width 149 height 52
click at [914, 278] on div "Images Generated: 160 Total API requests: 160" at bounding box center [816, 285] width 1117 height 23
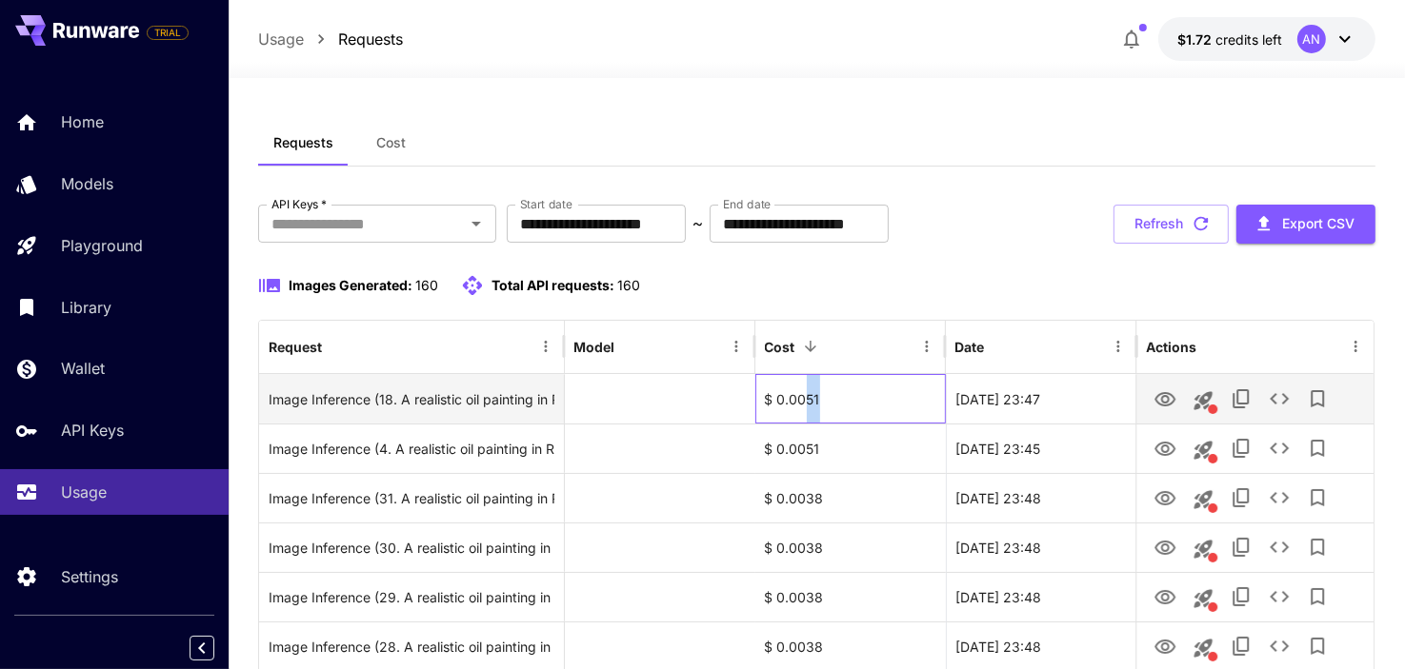
drag, startPoint x: 803, startPoint y: 395, endPoint x: 851, endPoint y: 400, distance: 48.8
click at [829, 399] on div "$ 0.0051" at bounding box center [850, 399] width 190 height 50
click at [852, 400] on div "$ 0.0051" at bounding box center [850, 399] width 190 height 50
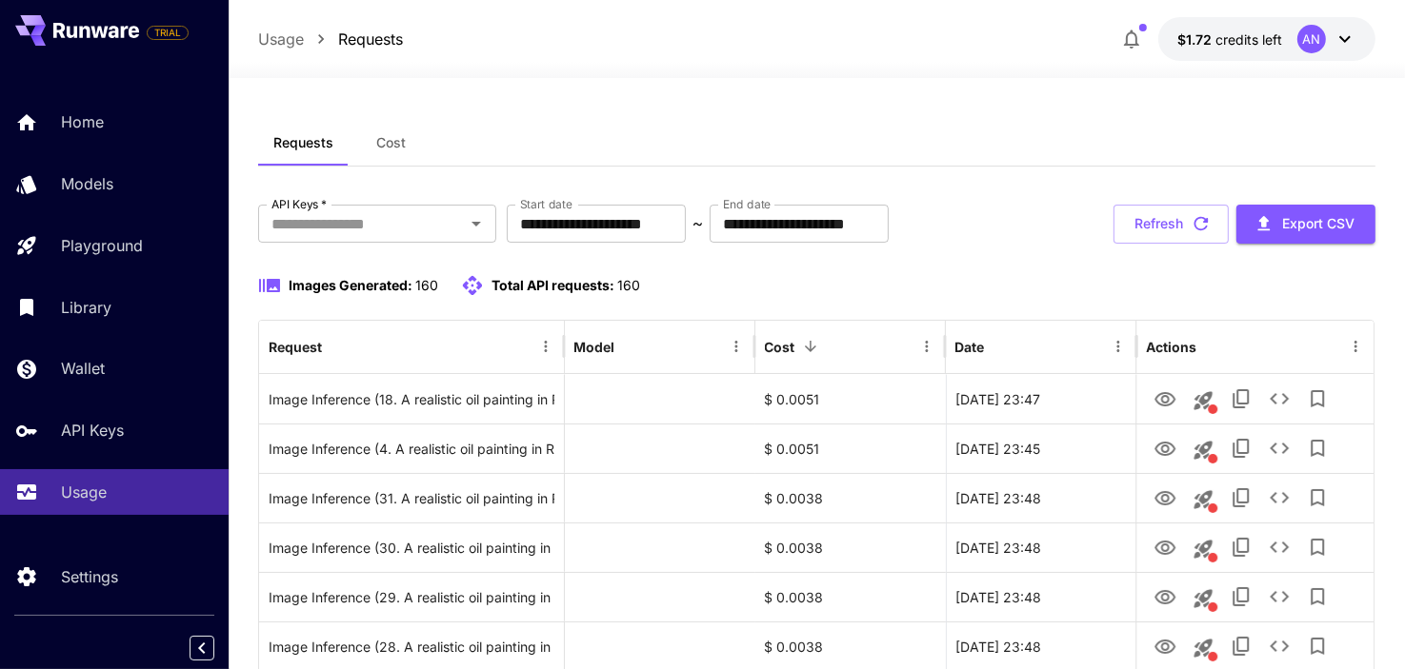
click at [922, 274] on div "Images Generated: 160 Total API requests: 160" at bounding box center [816, 285] width 1117 height 23
